Goal: Information Seeking & Learning: Learn about a topic

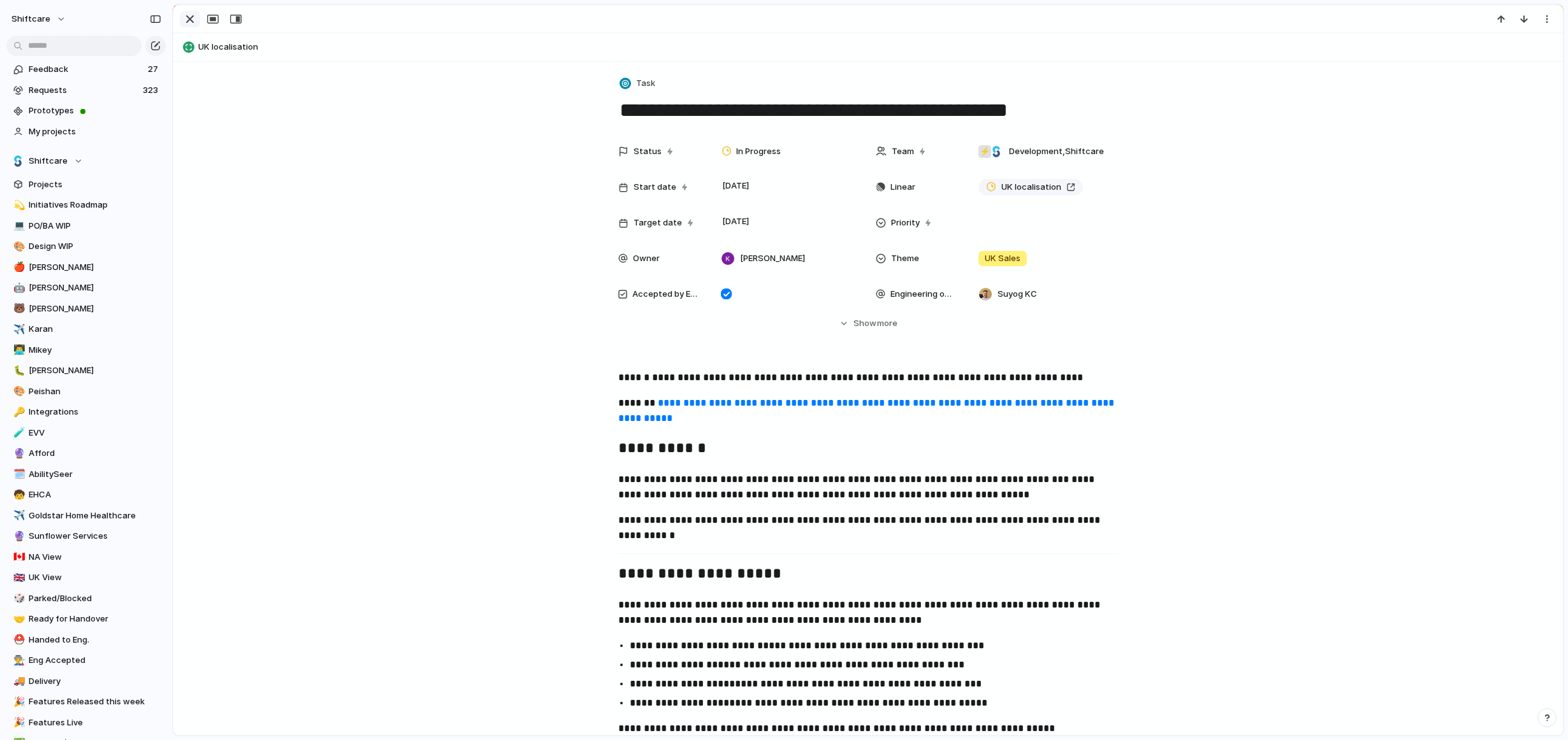
click at [186, 21] on div "button" at bounding box center [190, 19] width 15 height 15
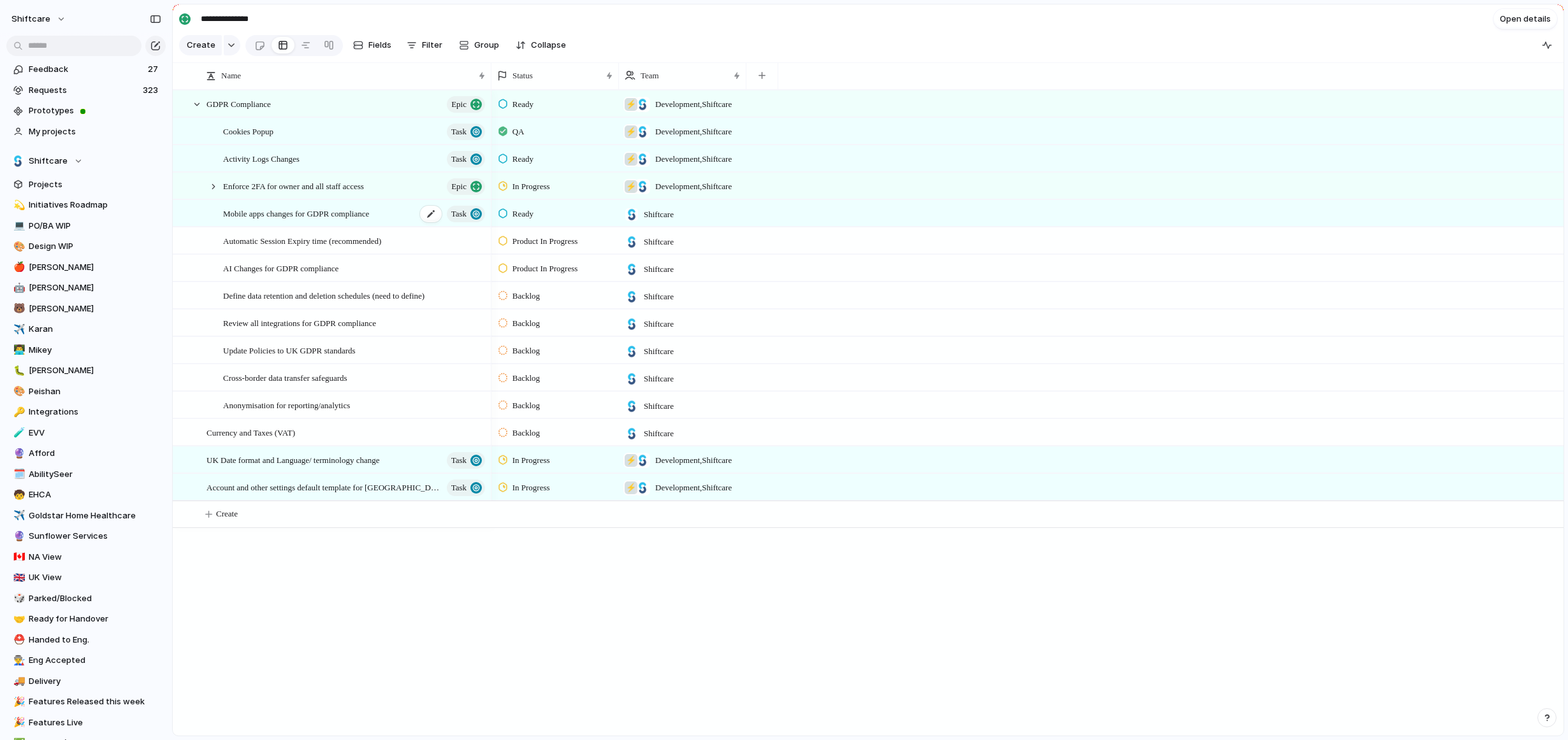
click at [312, 217] on span "Mobile apps changes for GDPR compliance" at bounding box center [296, 213] width 146 height 14
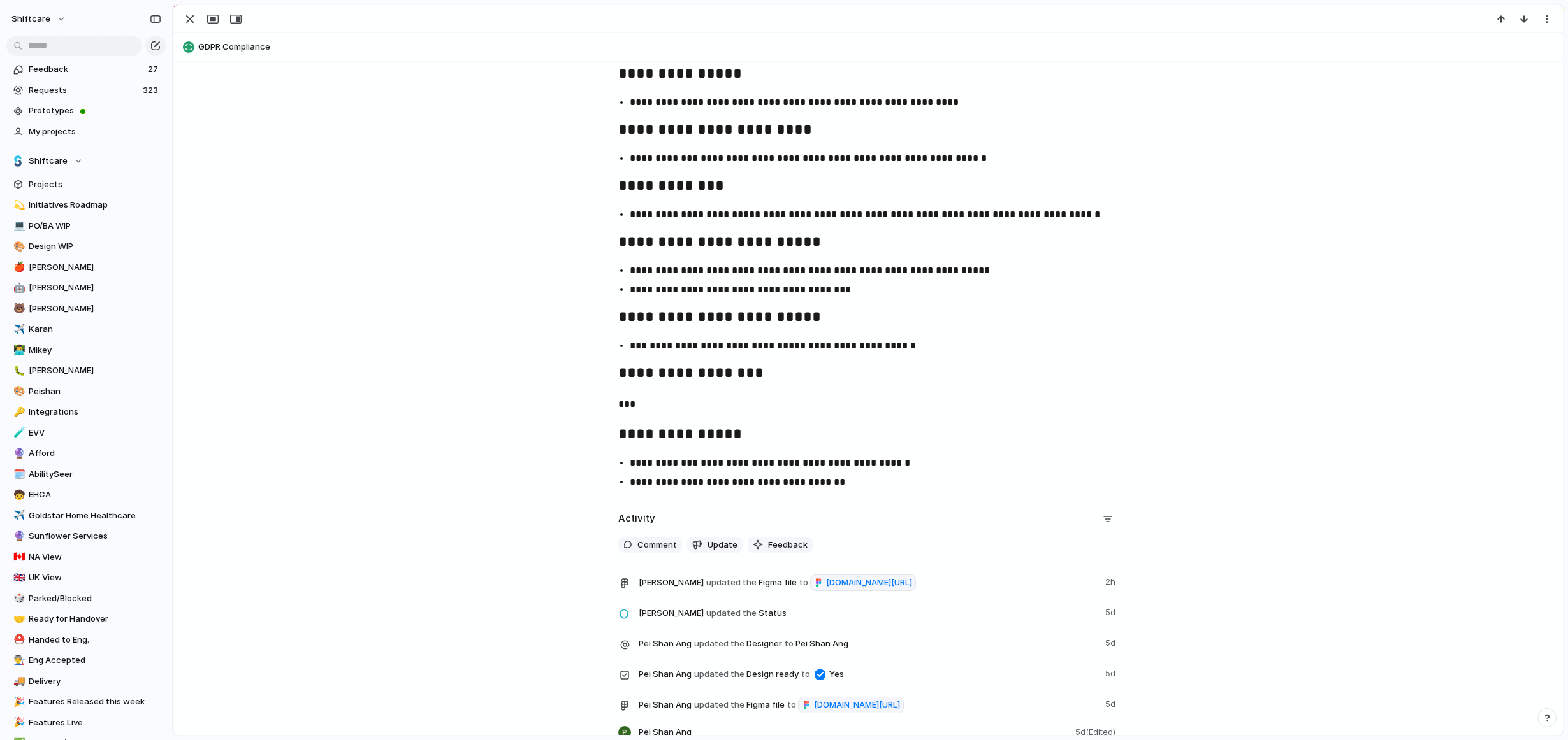
scroll to position [1172, 0]
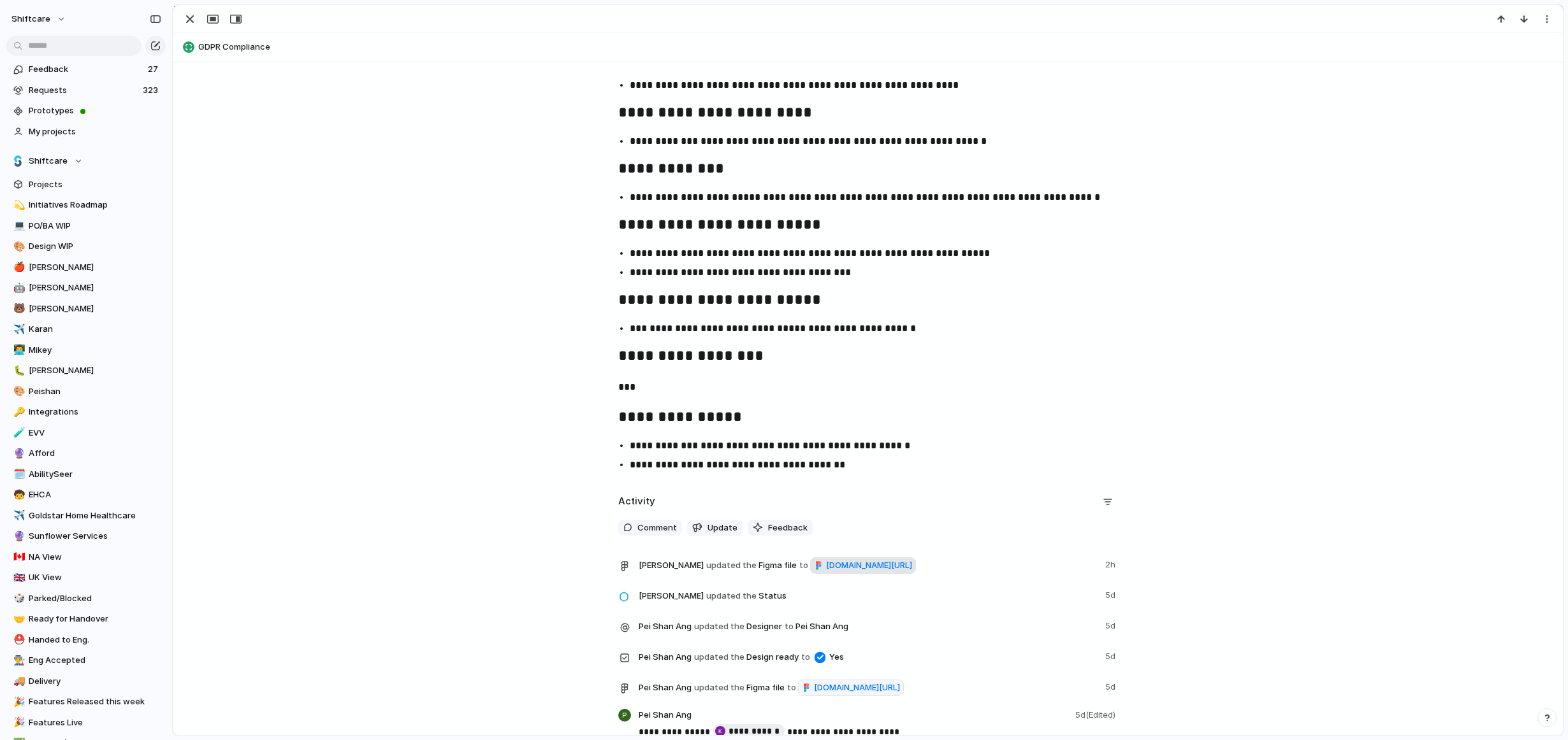
click at [826, 572] on span "[DOMAIN_NAME][URL]" at bounding box center [869, 566] width 86 height 13
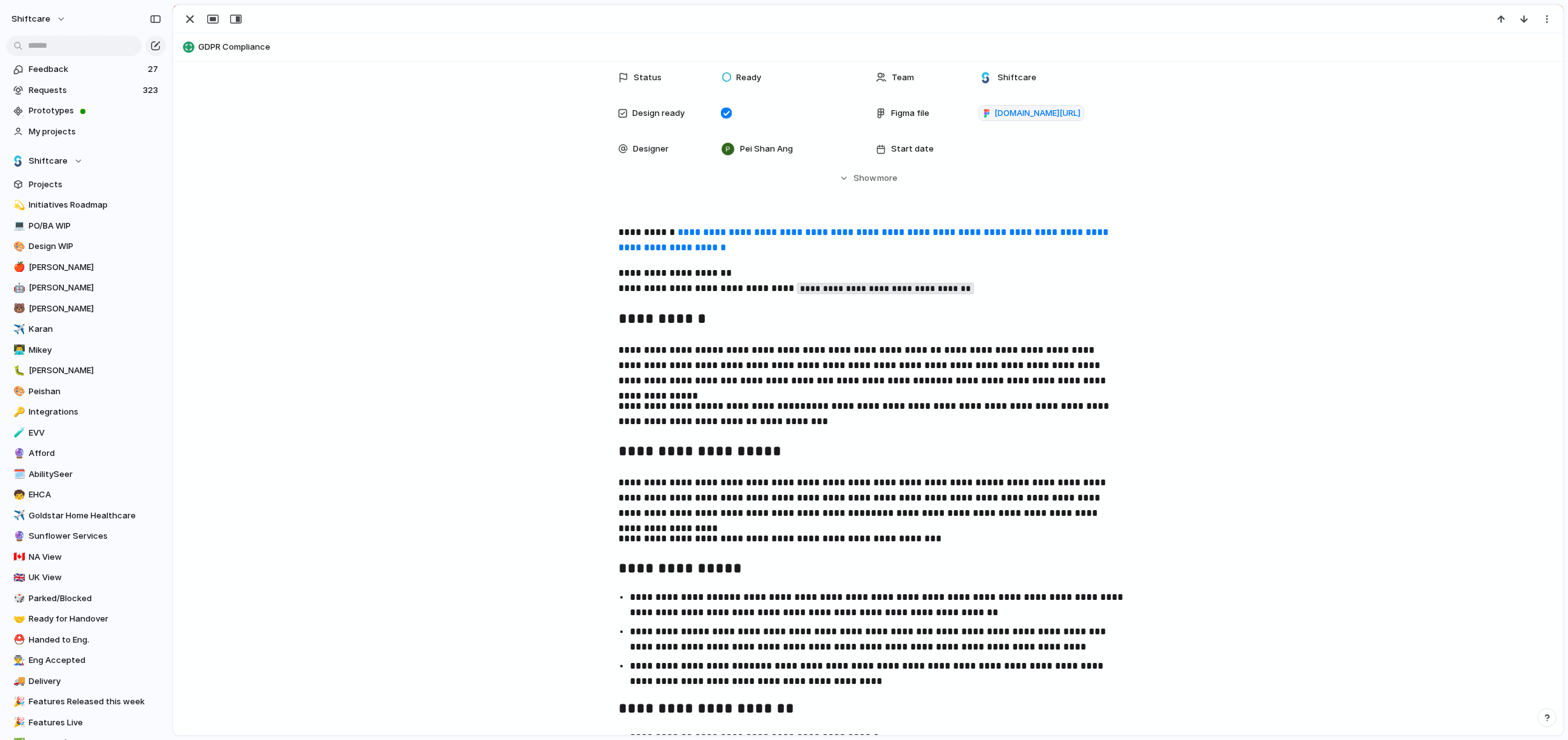
scroll to position [0, 0]
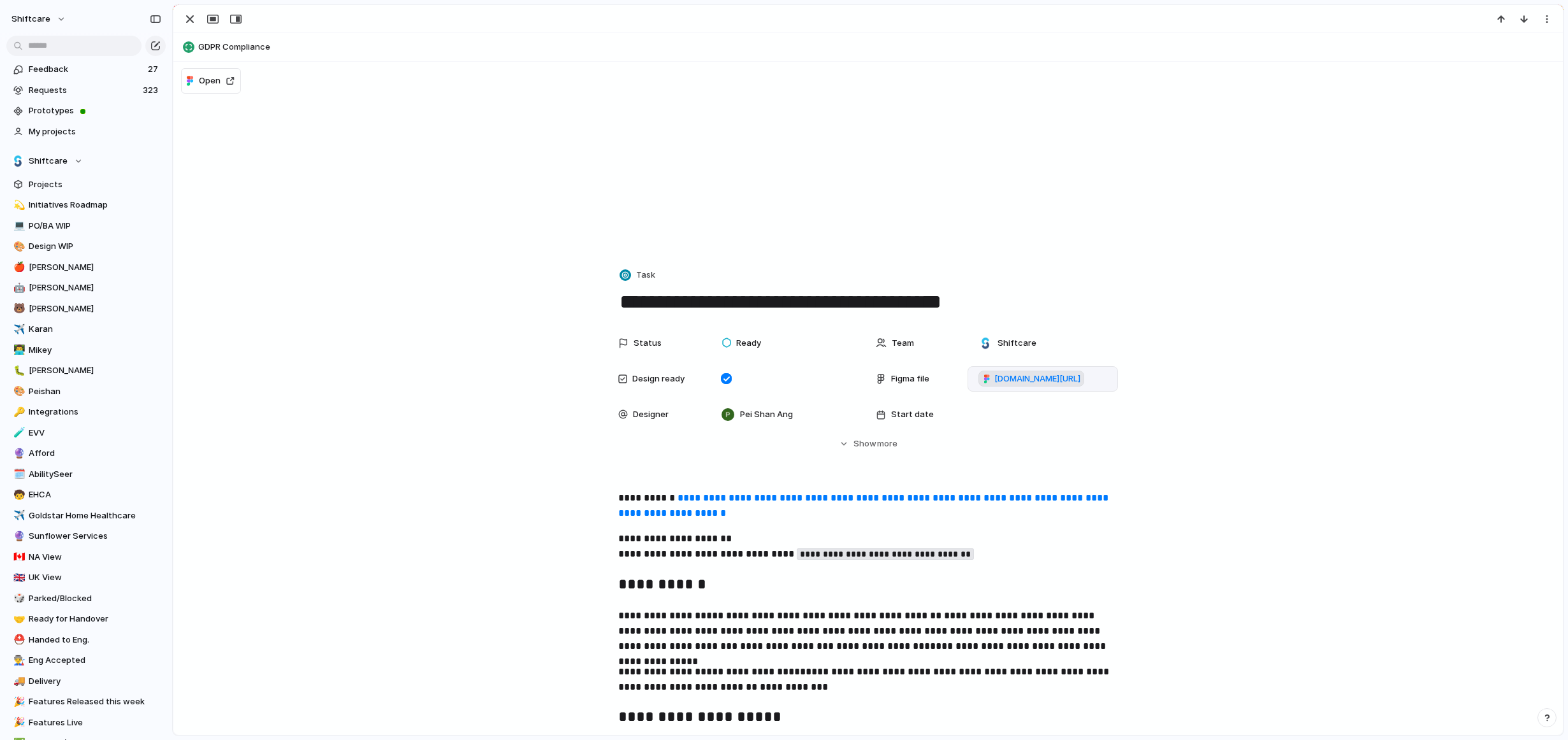
click at [1027, 379] on span "[DOMAIN_NAME][URL]" at bounding box center [1037, 379] width 86 height 13
click at [193, 18] on div "button" at bounding box center [190, 19] width 15 height 15
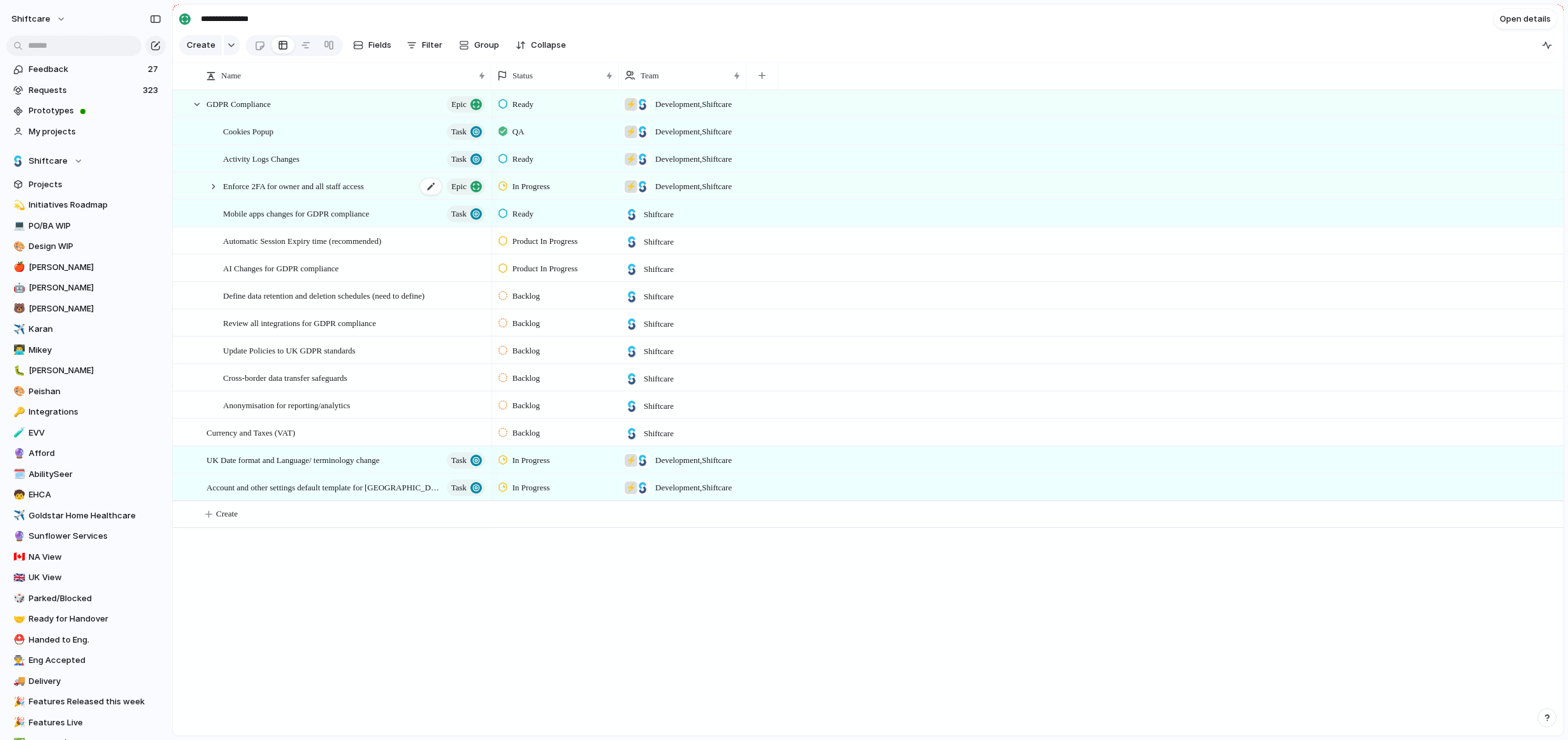
click at [259, 185] on span "Enforce 2FA for owner and all staff access" at bounding box center [293, 185] width 141 height 14
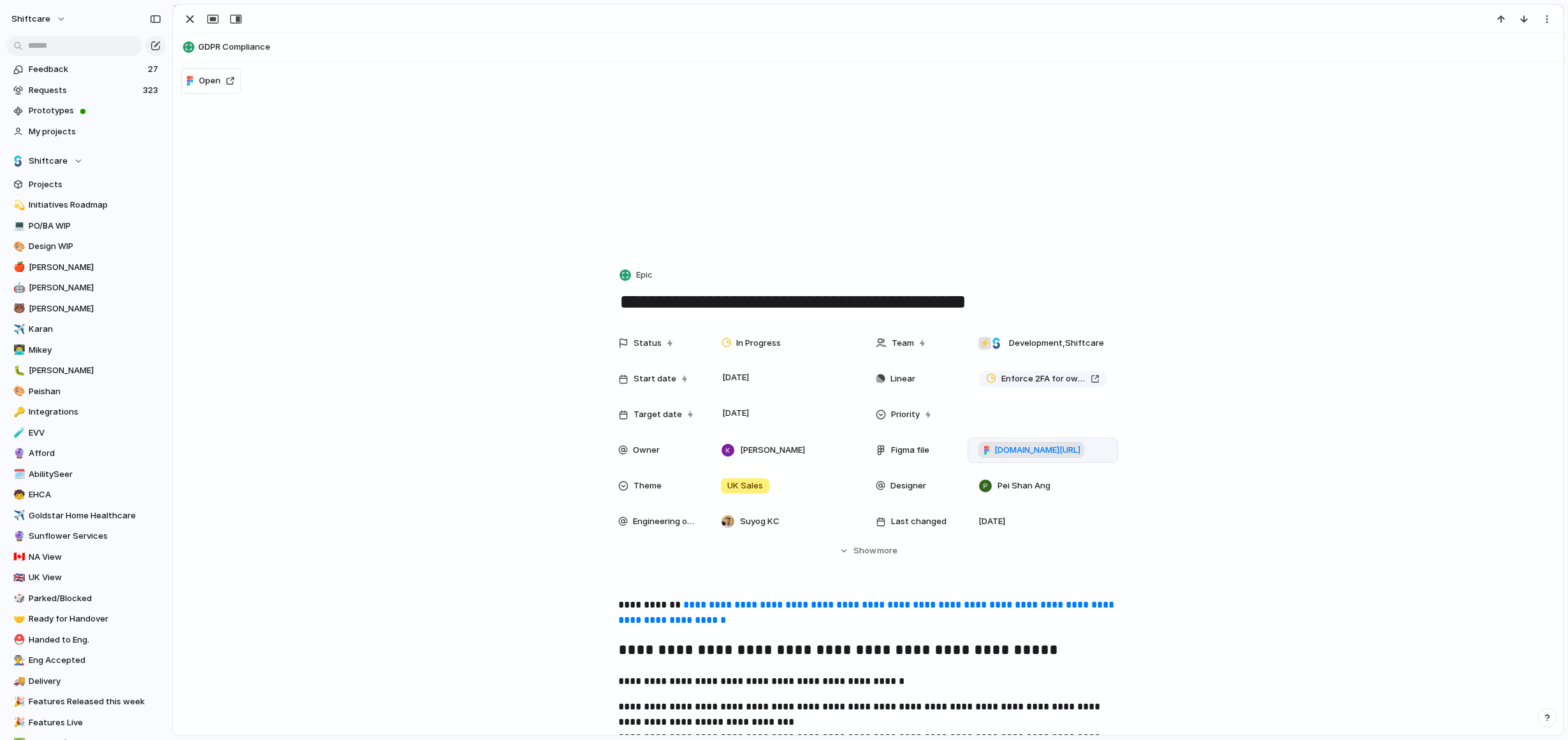
click at [1000, 450] on span "[DOMAIN_NAME][URL]" at bounding box center [1037, 450] width 86 height 13
click at [196, 25] on div "button" at bounding box center [190, 19] width 15 height 15
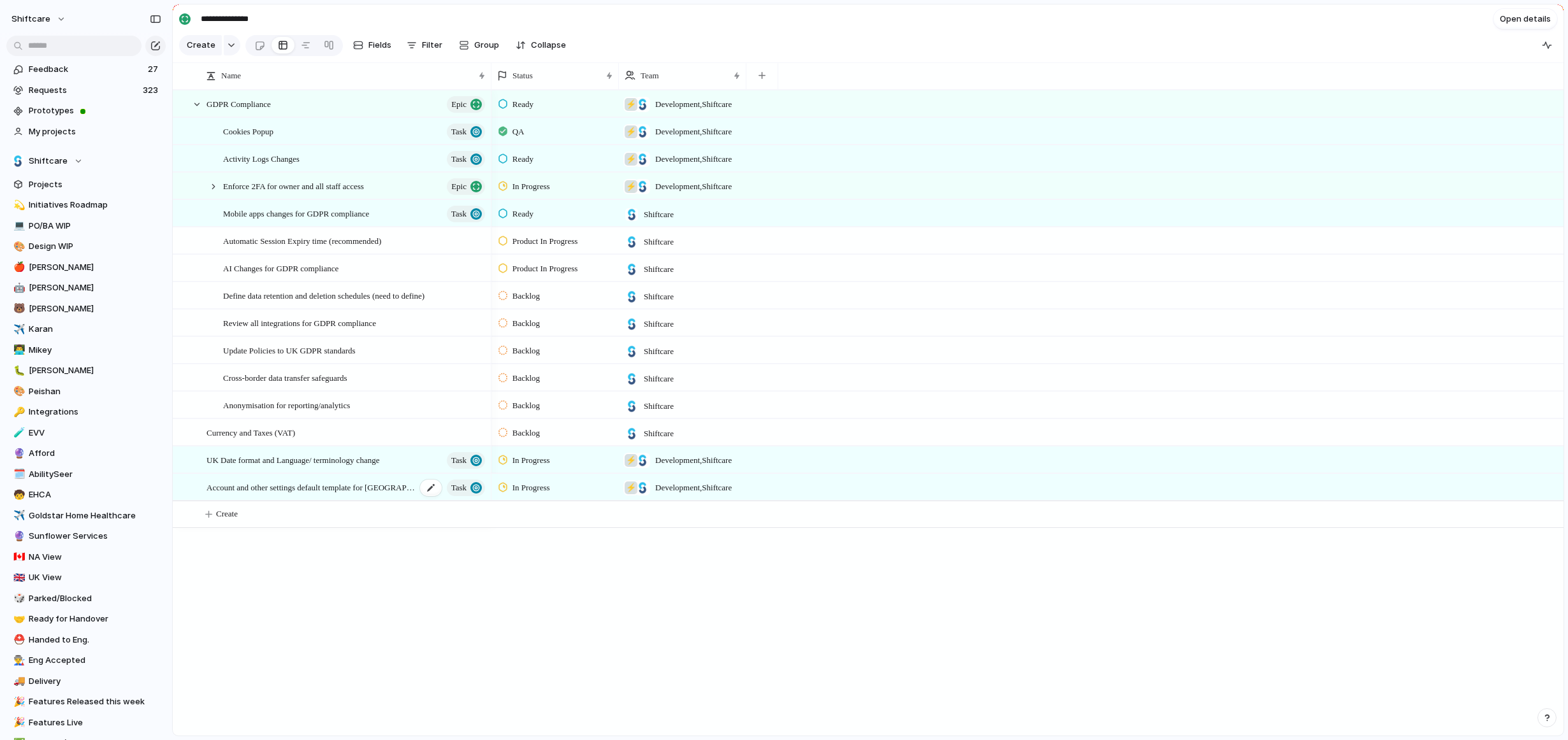
click at [339, 488] on span "Account and other settings default template for [GEOGRAPHIC_DATA]" at bounding box center [311, 487] width 210 height 14
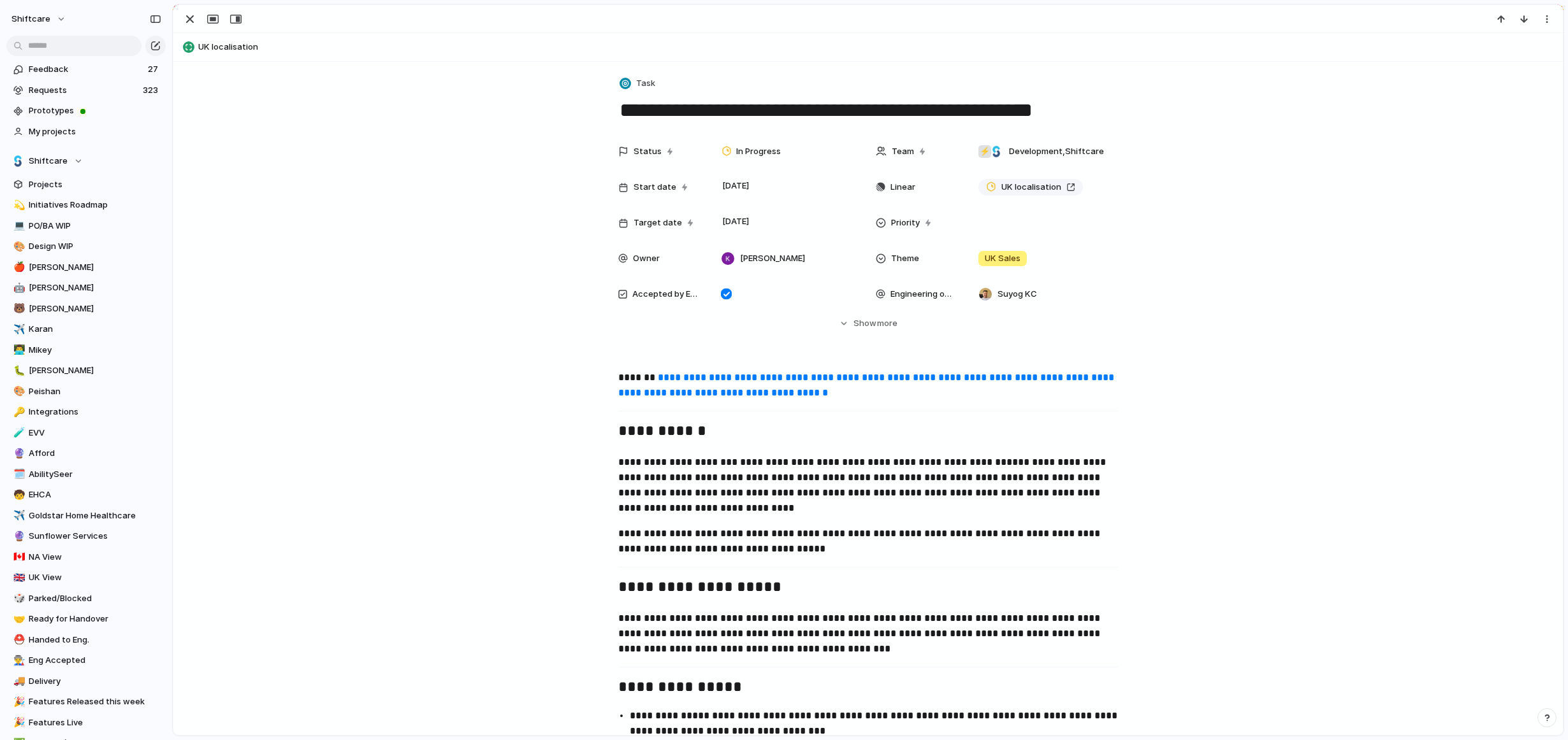
click at [740, 389] on link "**********" at bounding box center [867, 386] width 498 height 25
click at [992, 303] on div "Suyog KC" at bounding box center [1043, 294] width 150 height 25
click at [992, 303] on div "Karan Gupta [EMAIL_ADDRESS][DOMAIN_NAME] [PERSON_NAME] [PERSON_NAME] He Giórgen…" at bounding box center [784, 370] width 1568 height 740
